Goal: Information Seeking & Learning: Check status

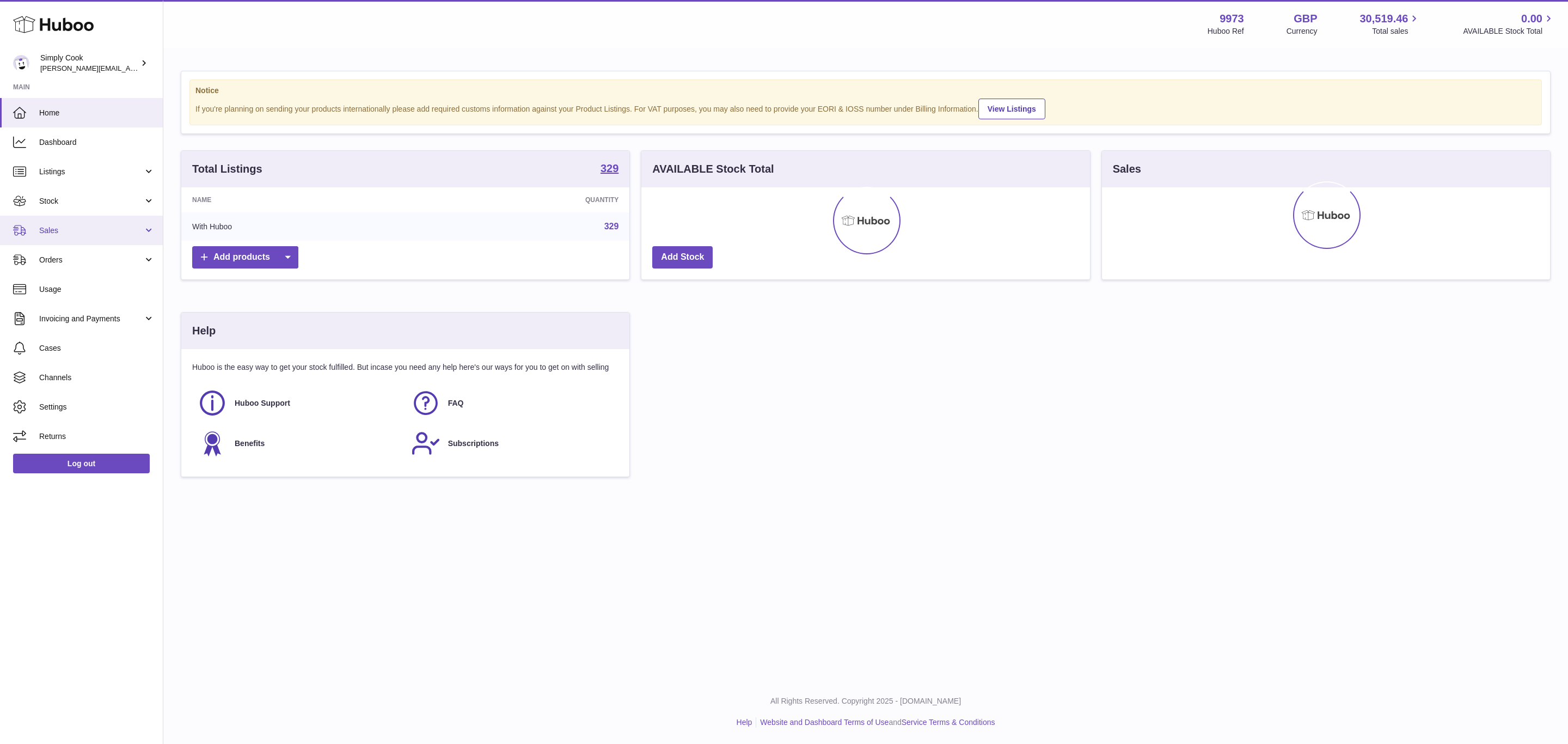
click at [52, 236] on link "Sales" at bounding box center [81, 230] width 163 height 29
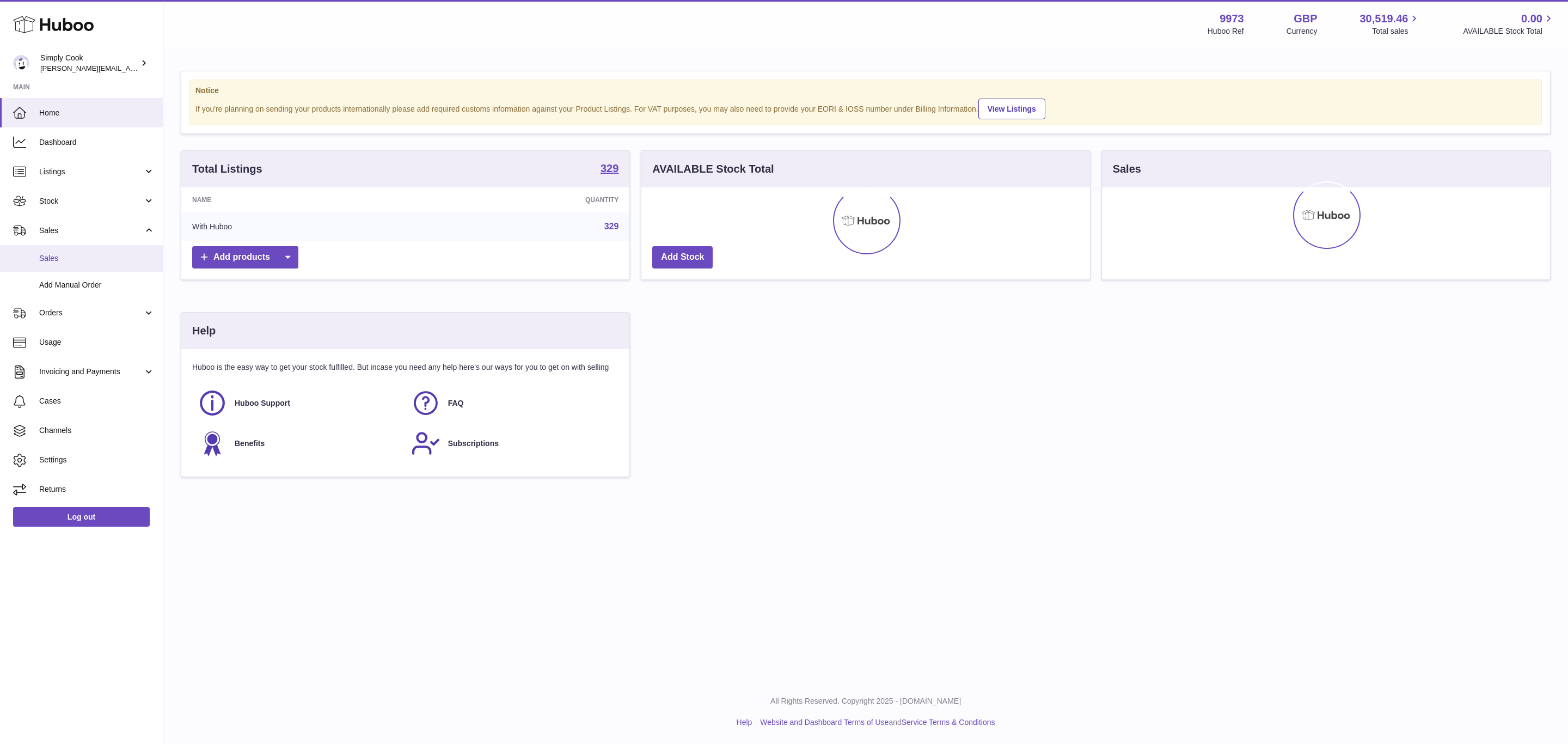
click at [52, 255] on span "Sales" at bounding box center [97, 258] width 115 height 10
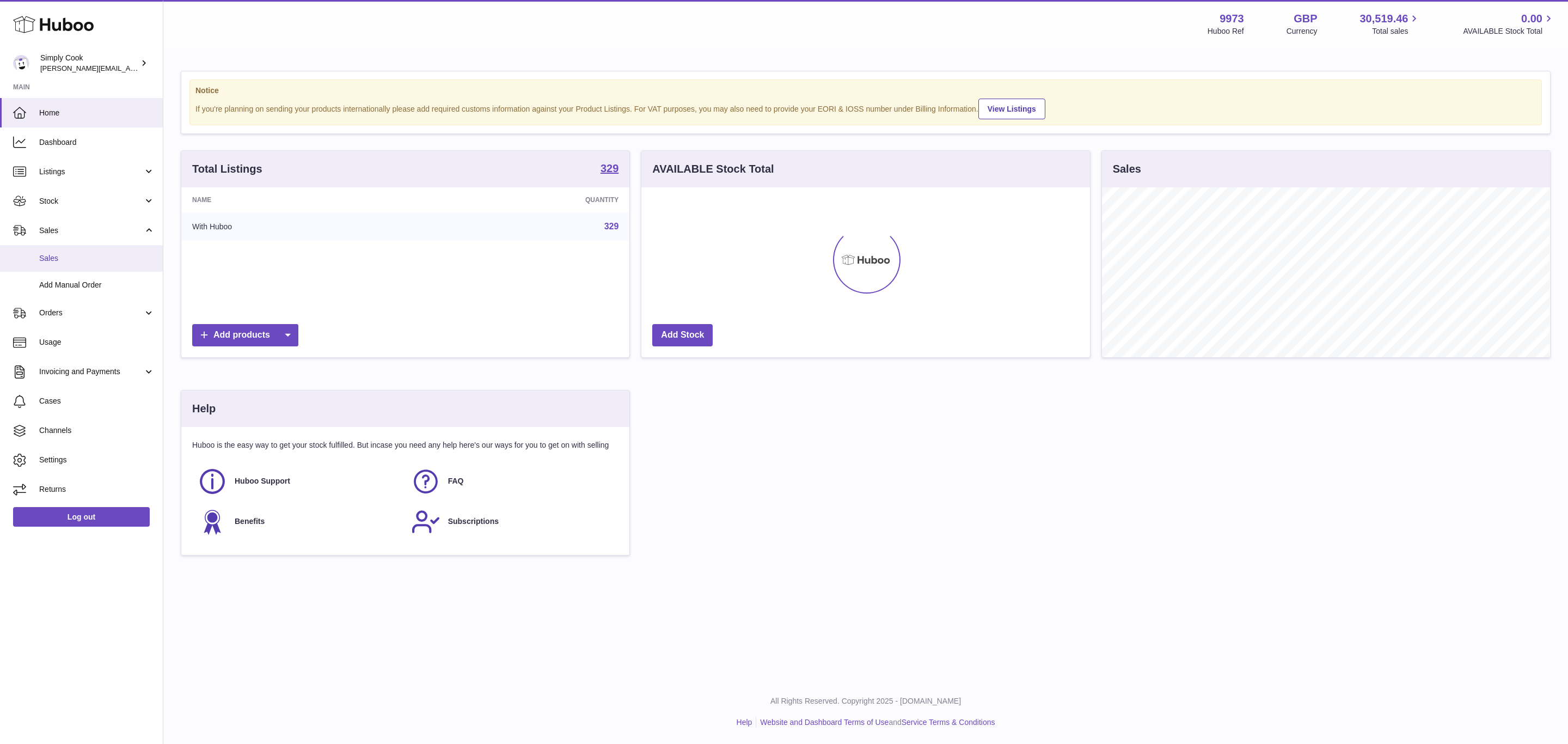
scroll to position [170, 447]
click at [52, 255] on span "Sales" at bounding box center [97, 258] width 115 height 10
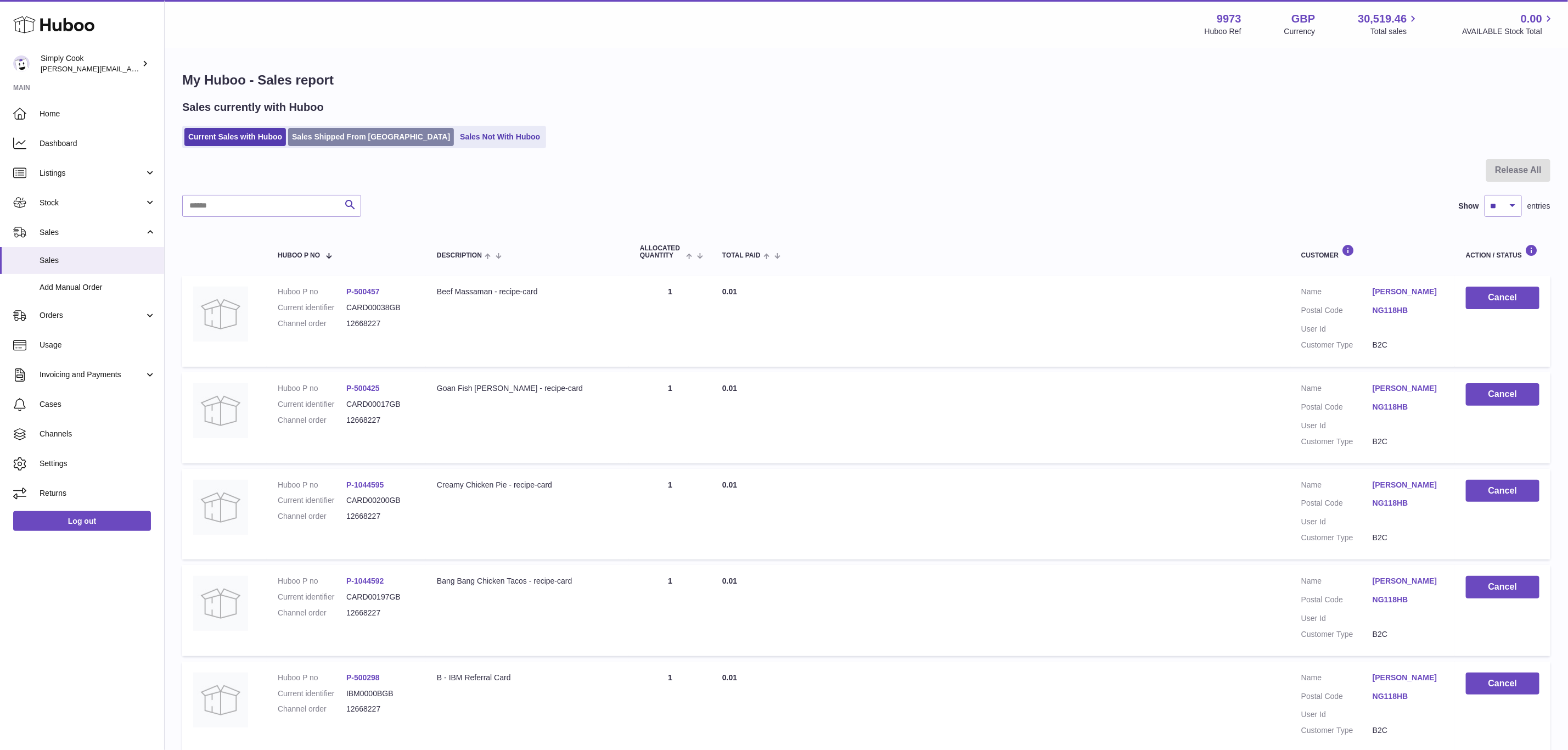
click at [328, 139] on link "Sales Shipped From [GEOGRAPHIC_DATA]" at bounding box center [371, 137] width 166 height 19
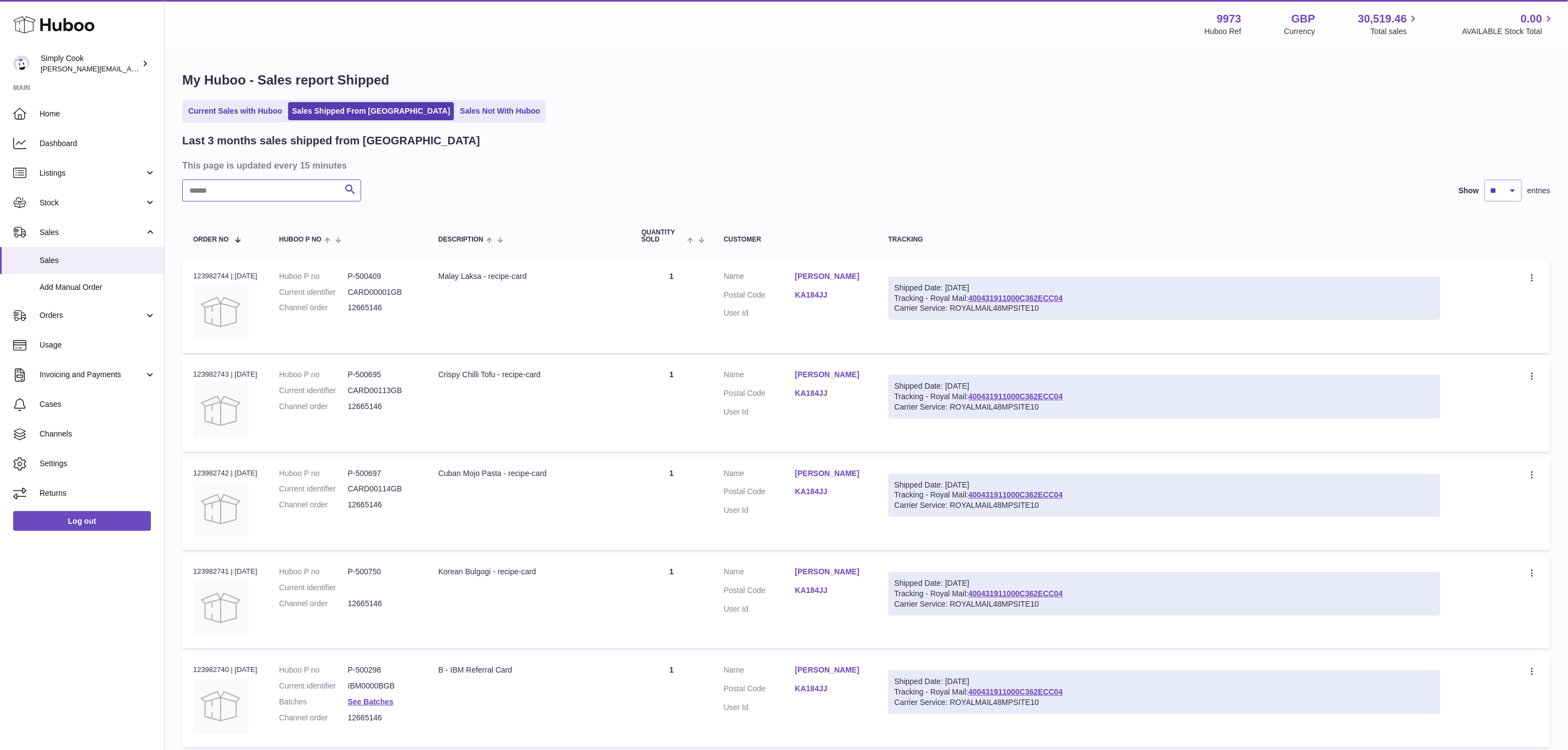
click at [300, 188] on input "text" at bounding box center [271, 190] width 179 height 22
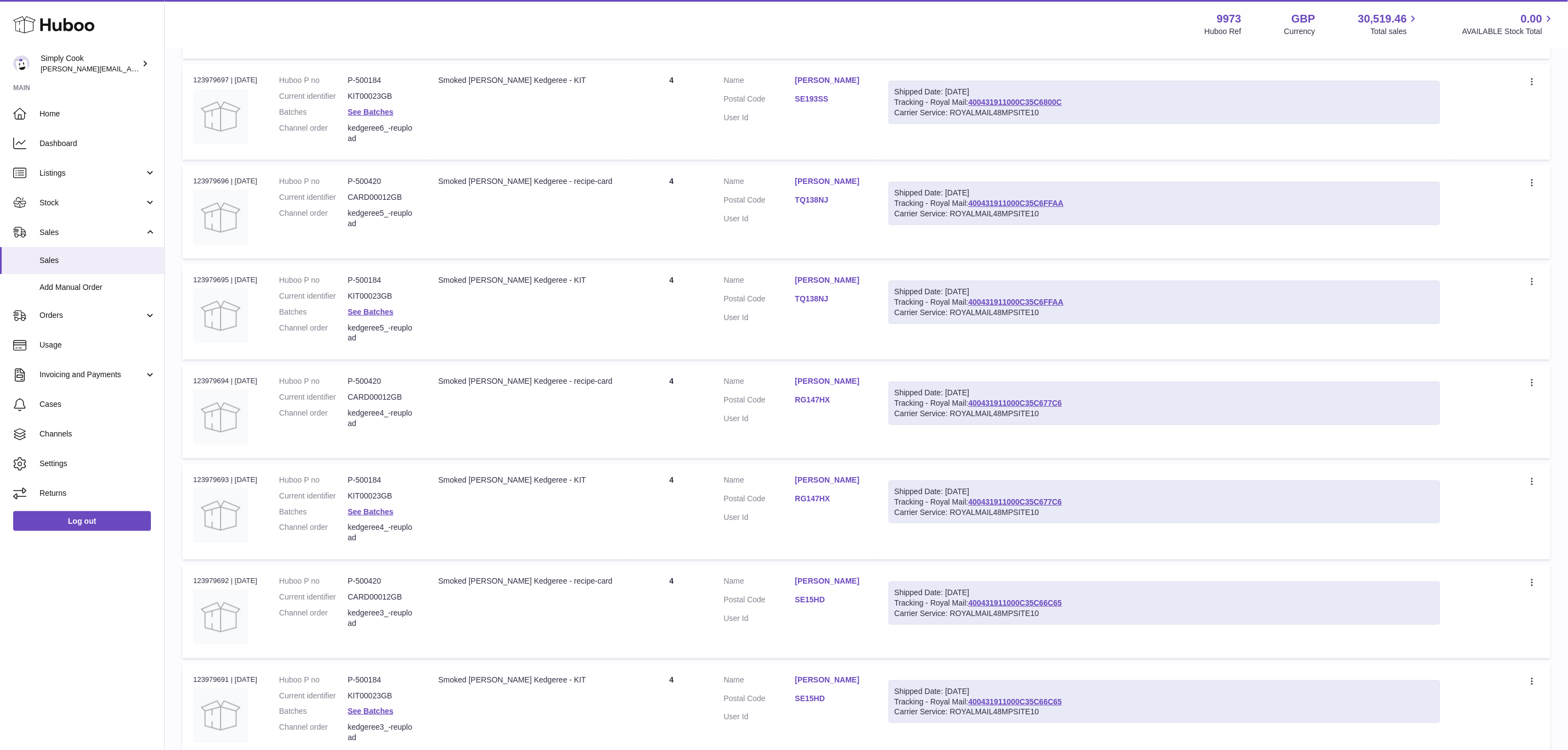
scroll to position [618, 0]
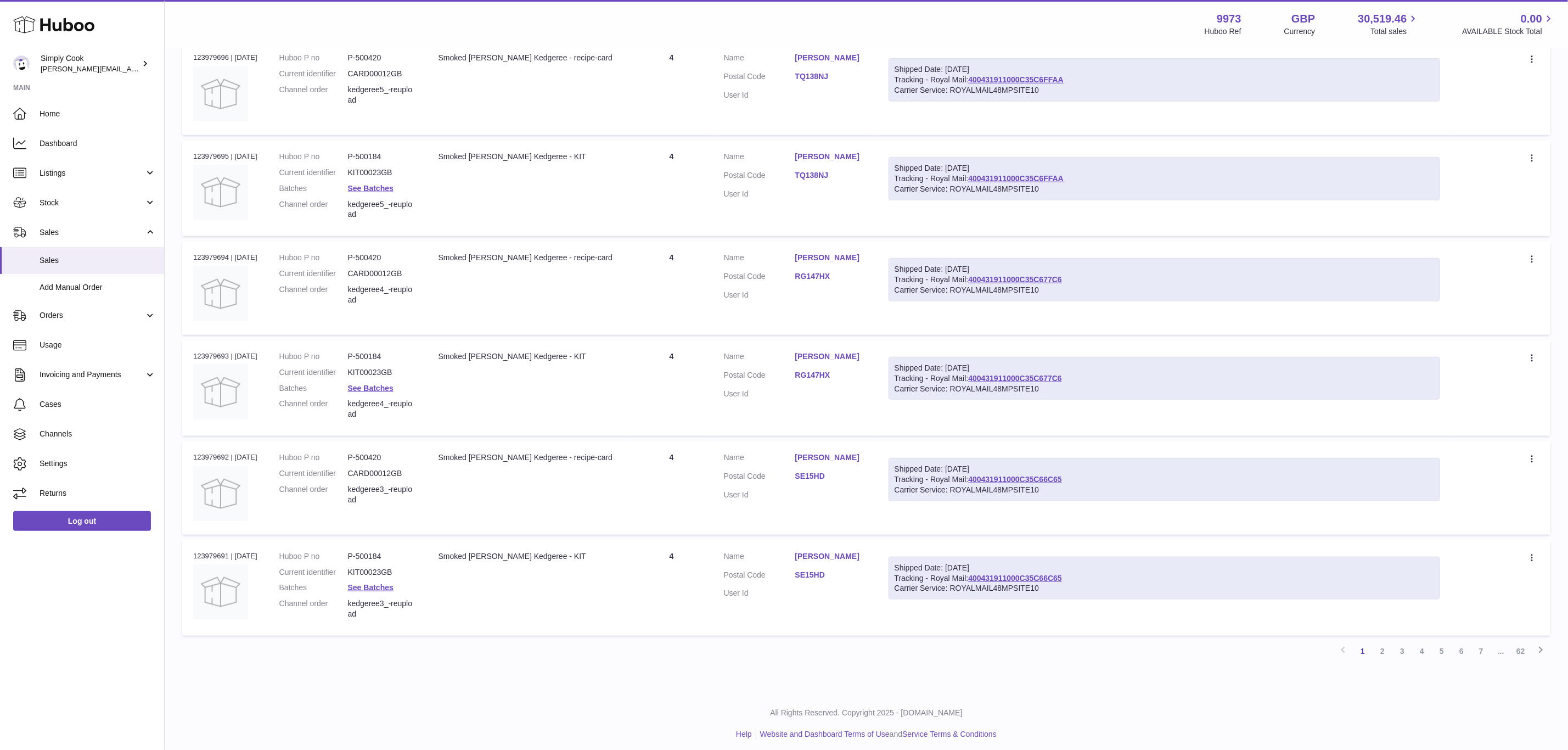
type input "****"
